Goal: Find specific fact: Find specific fact

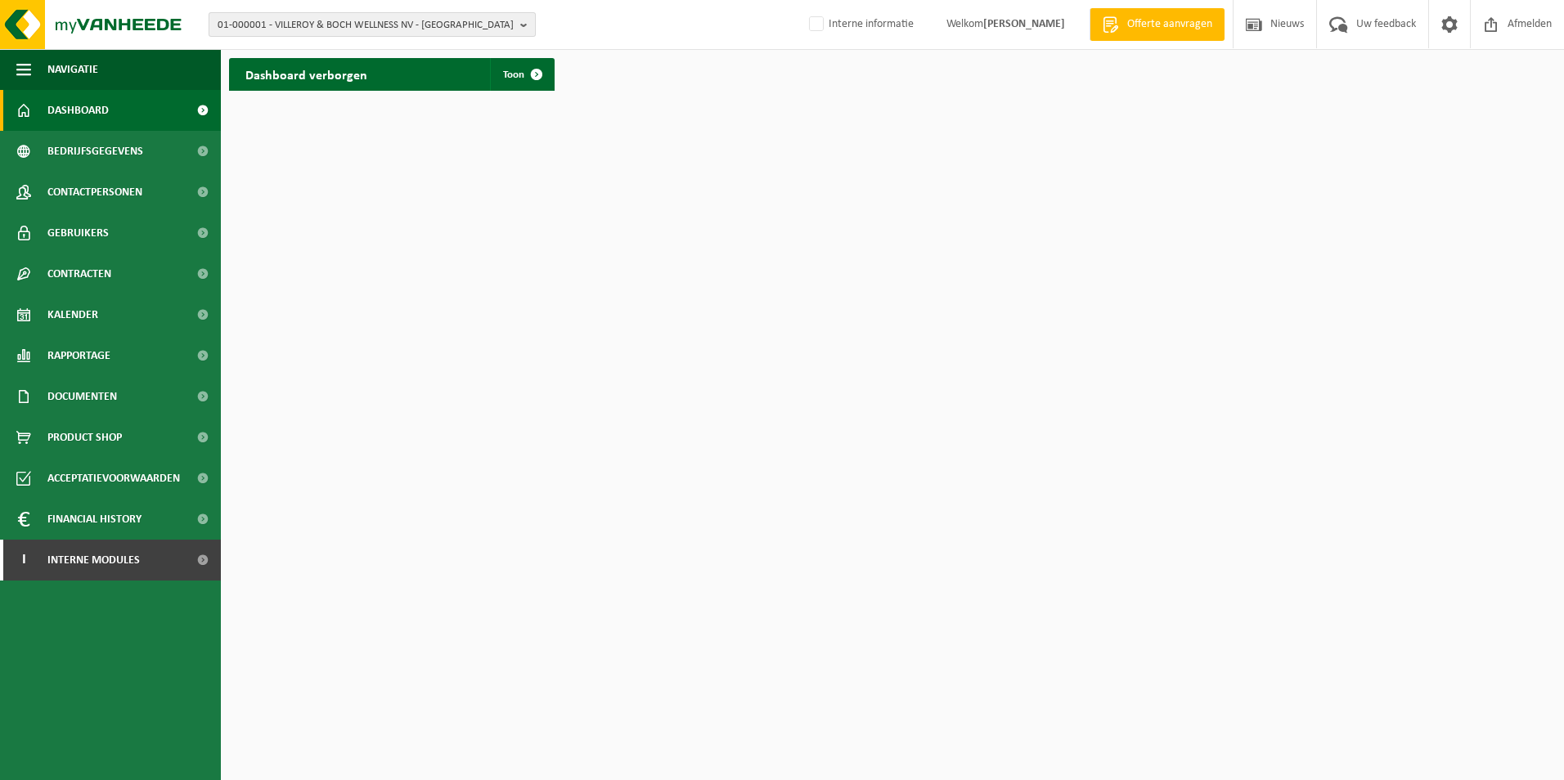
click at [285, 31] on span "01-000001 - VILLEROY & BOCH WELLNESS NV - [GEOGRAPHIC_DATA]" at bounding box center [366, 25] width 296 height 25
click at [298, 56] on input "text" at bounding box center [372, 51] width 319 height 20
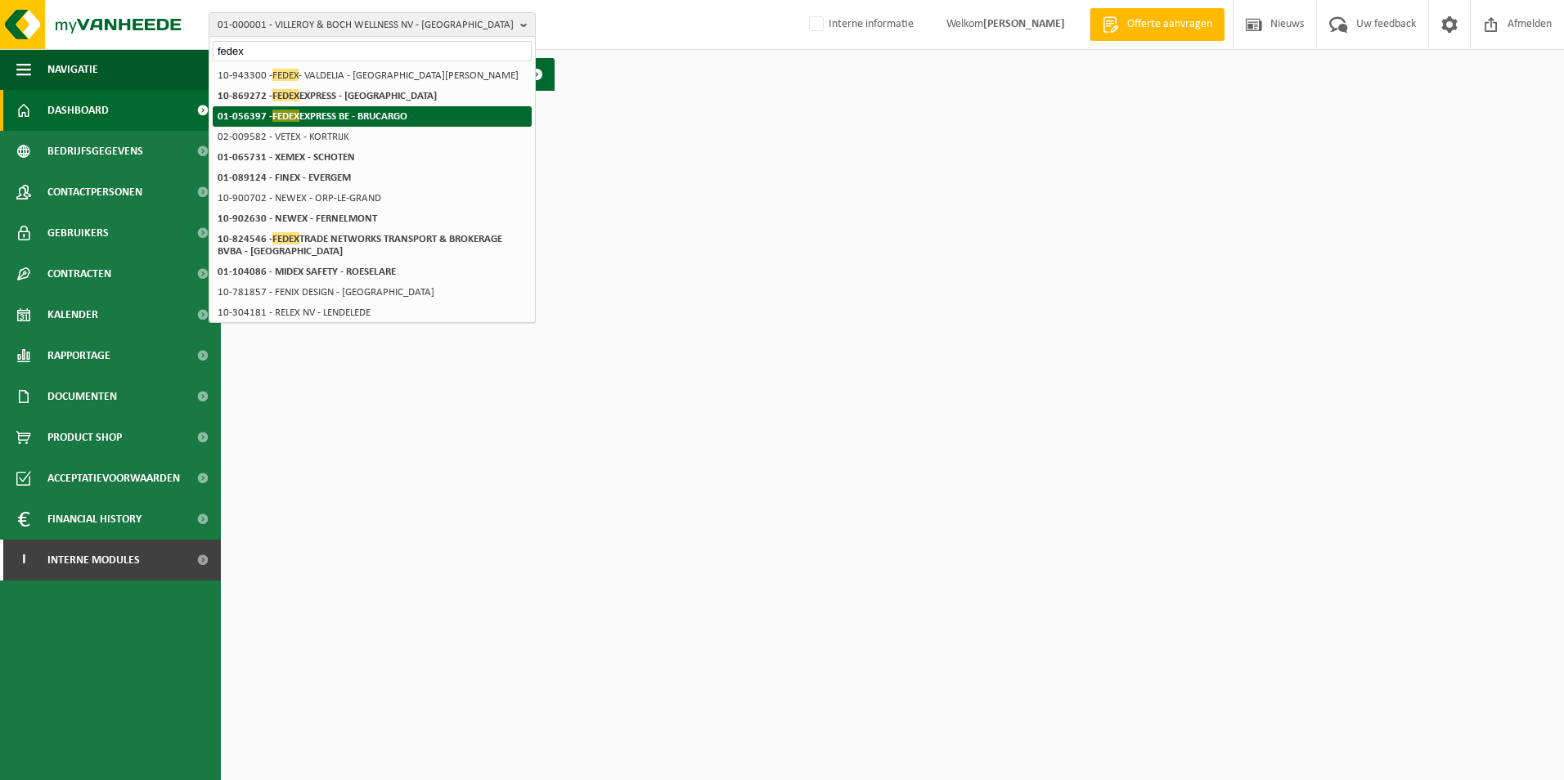
type input "fedex"
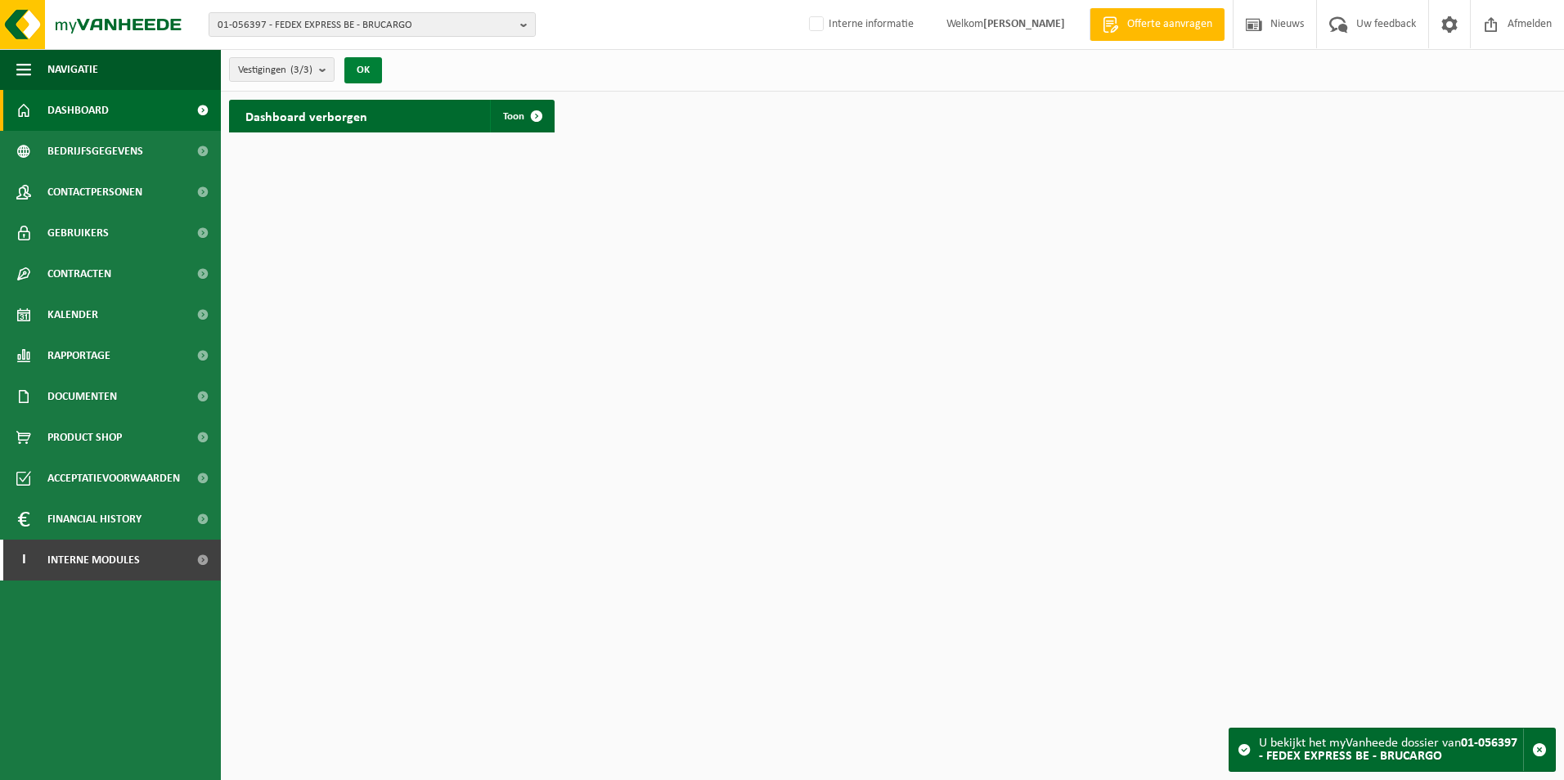
click at [371, 67] on button "OK" at bounding box center [363, 70] width 38 height 26
click at [541, 121] on span at bounding box center [536, 116] width 33 height 33
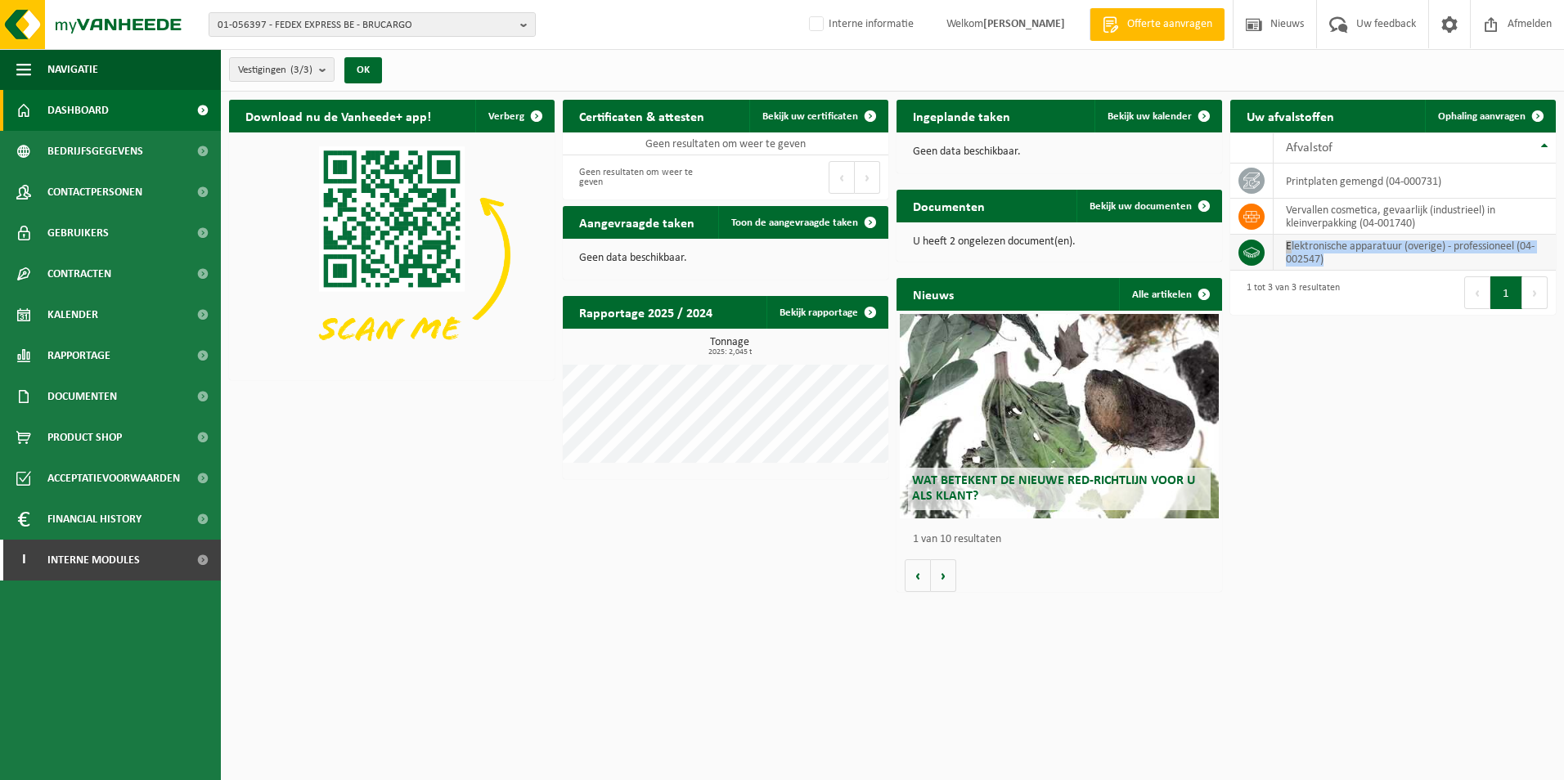
drag, startPoint x: 1351, startPoint y: 255, endPoint x: 1265, endPoint y: 248, distance: 87.0
click at [1265, 248] on tr "elektronische apparatuur (overige) - professioneel (04-002547)" at bounding box center [1393, 253] width 326 height 36
copy td "elektronische apparatuur (overige) - professioneel (04-002547)"
